Goal: Information Seeking & Learning: Learn about a topic

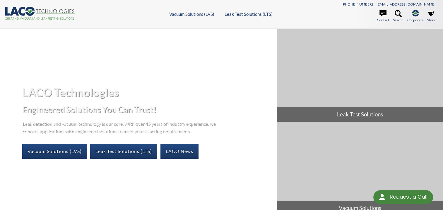
select select "Language Translate Widget"
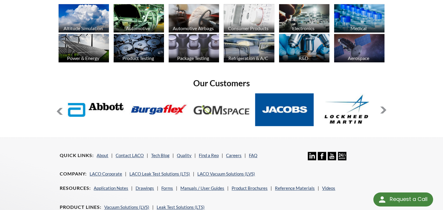
scroll to position [439, 0]
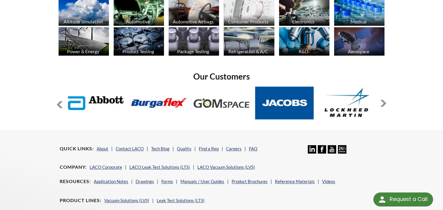
click at [381, 104] on button at bounding box center [383, 103] width 7 height 7
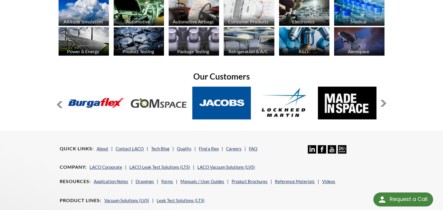
click at [381, 104] on button at bounding box center [383, 103] width 7 height 7
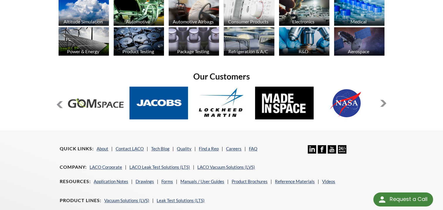
click at [381, 104] on button at bounding box center [383, 103] width 7 height 7
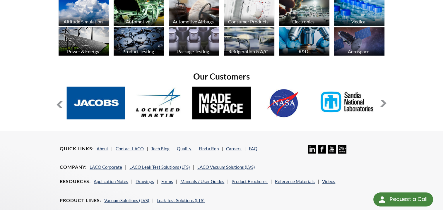
click at [381, 104] on button at bounding box center [383, 103] width 7 height 7
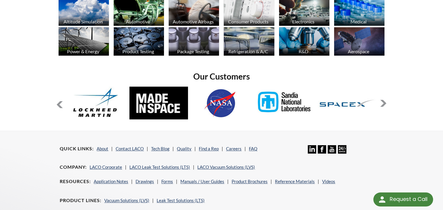
click at [381, 104] on button at bounding box center [383, 103] width 7 height 7
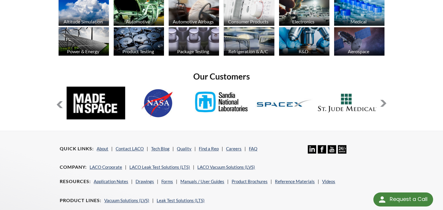
click at [381, 104] on button at bounding box center [383, 103] width 7 height 7
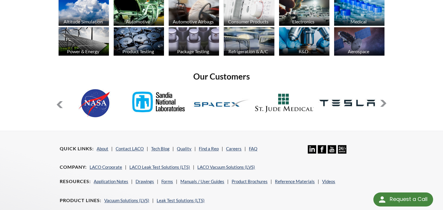
click at [381, 104] on button at bounding box center [383, 103] width 7 height 7
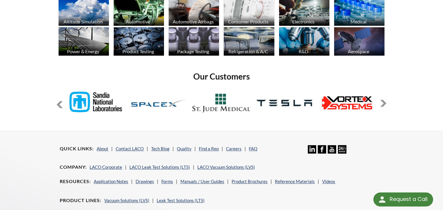
click at [381, 104] on button at bounding box center [383, 103] width 7 height 7
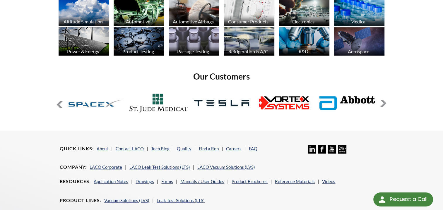
click at [381, 104] on button at bounding box center [383, 103] width 7 height 7
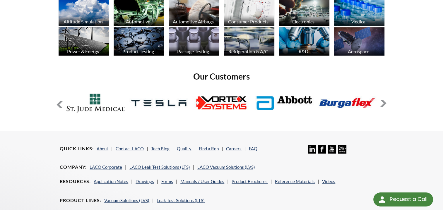
click at [381, 104] on button at bounding box center [383, 103] width 7 height 7
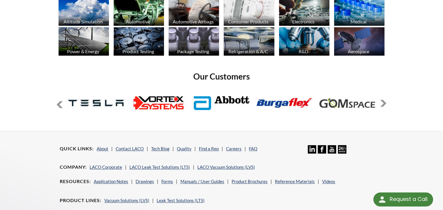
click at [381, 104] on button at bounding box center [383, 103] width 7 height 7
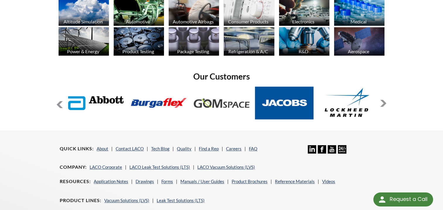
click at [381, 104] on button at bounding box center [383, 103] width 7 height 7
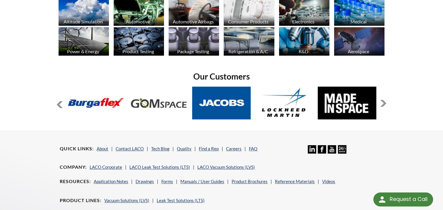
click at [381, 104] on button at bounding box center [383, 103] width 7 height 7
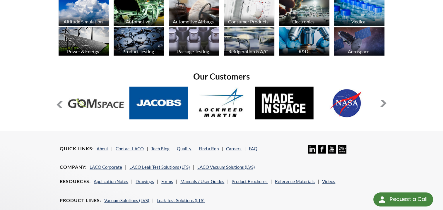
click at [381, 104] on button at bounding box center [383, 103] width 7 height 7
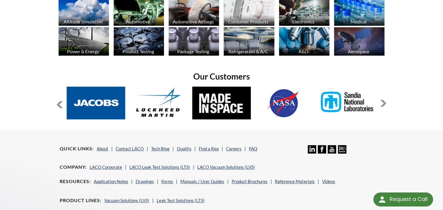
click at [381, 104] on button at bounding box center [383, 103] width 7 height 7
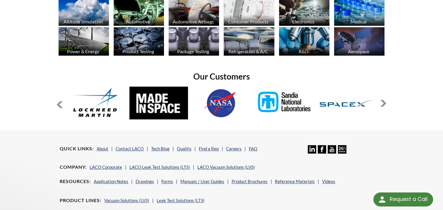
click at [381, 104] on button at bounding box center [383, 103] width 7 height 7
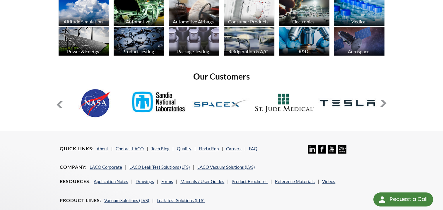
click at [381, 104] on button at bounding box center [383, 103] width 7 height 7
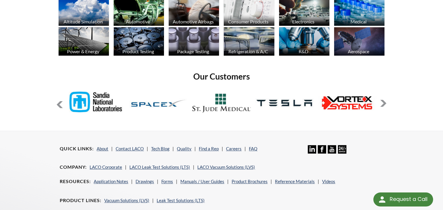
click at [380, 104] on button at bounding box center [383, 103] width 7 height 7
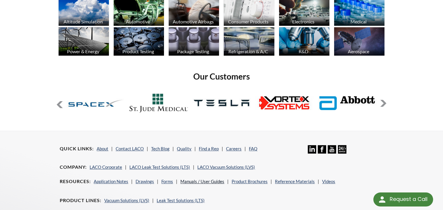
click at [195, 181] on link "Manuals / User Guides" at bounding box center [202, 181] width 44 height 5
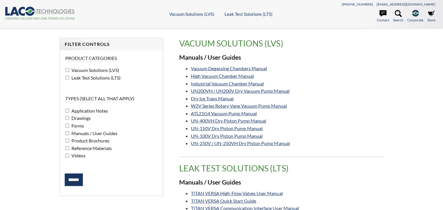
select select "Language Translate Widget"
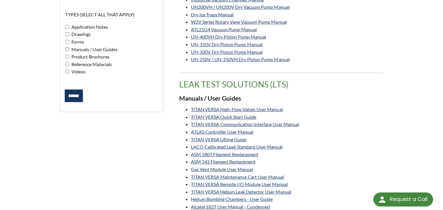
scroll to position [117, 0]
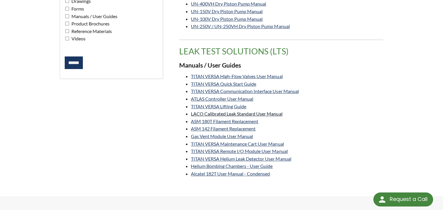
click at [264, 114] on link "LACO Calibrated Leak Standard User Manual" at bounding box center [236, 114] width 91 height 6
click at [266, 164] on link "Helium Bombing Chambers - User Guide" at bounding box center [232, 166] width 82 height 6
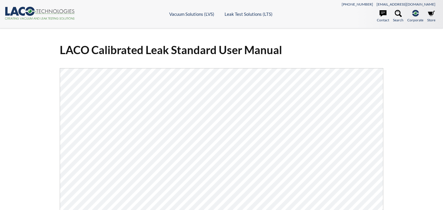
select select "Language Translate Widget"
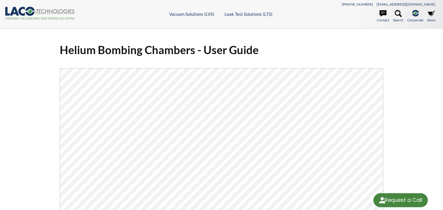
select select "Language Translate Widget"
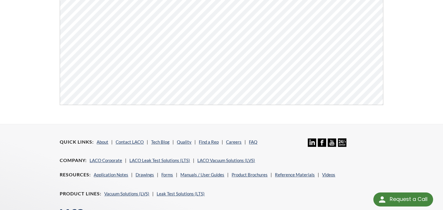
scroll to position [221, 0]
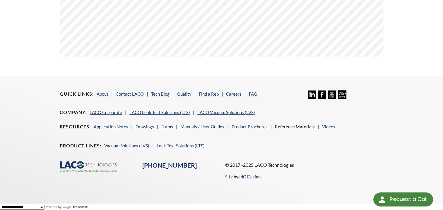
click at [302, 126] on link "Reference Materials" at bounding box center [295, 126] width 40 height 5
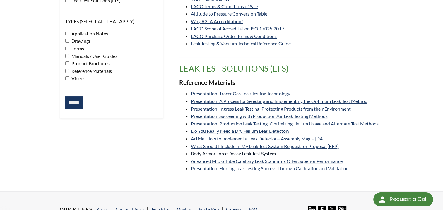
scroll to position [88, 0]
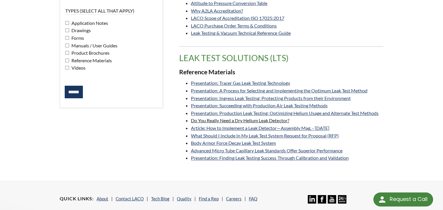
click at [251, 118] on link "Do You Really Need a Dry Helium Leak Detector?" at bounding box center [240, 121] width 98 height 6
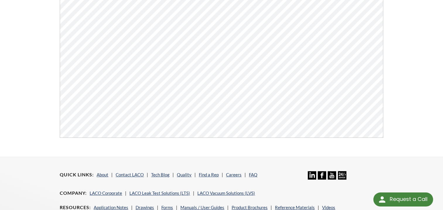
scroll to position [176, 0]
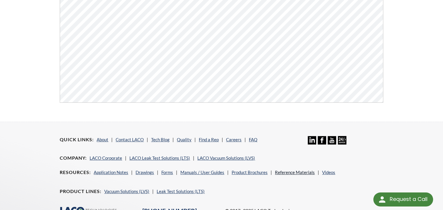
click at [301, 172] on link "Reference Materials" at bounding box center [295, 172] width 40 height 5
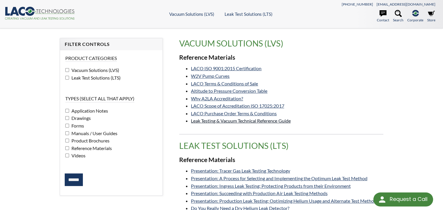
click at [233, 122] on link "Leak Testing & Vacuum Technical Reference Guide" at bounding box center [241, 121] width 100 height 6
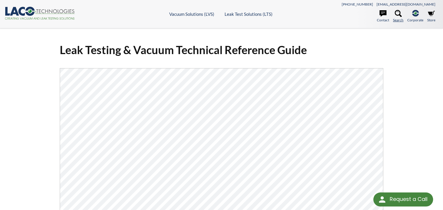
click at [396, 17] on icon at bounding box center [398, 13] width 7 height 7
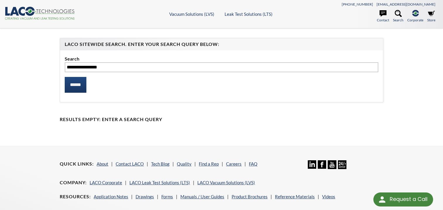
type input "**********"
click at [65, 77] on input "******" at bounding box center [76, 85] width 22 height 16
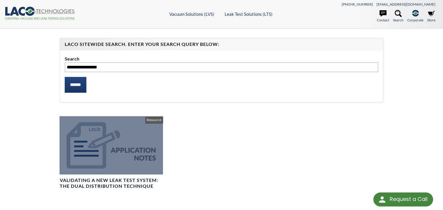
click at [123, 148] on div at bounding box center [111, 145] width 103 height 58
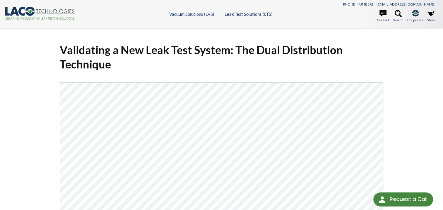
click at [13, 164] on div "Validating a New Leak Test System: The Dual Distribution Technique Click Here T…" at bounding box center [221, 169] width 443 height 283
